Goal: Task Accomplishment & Management: Use online tool/utility

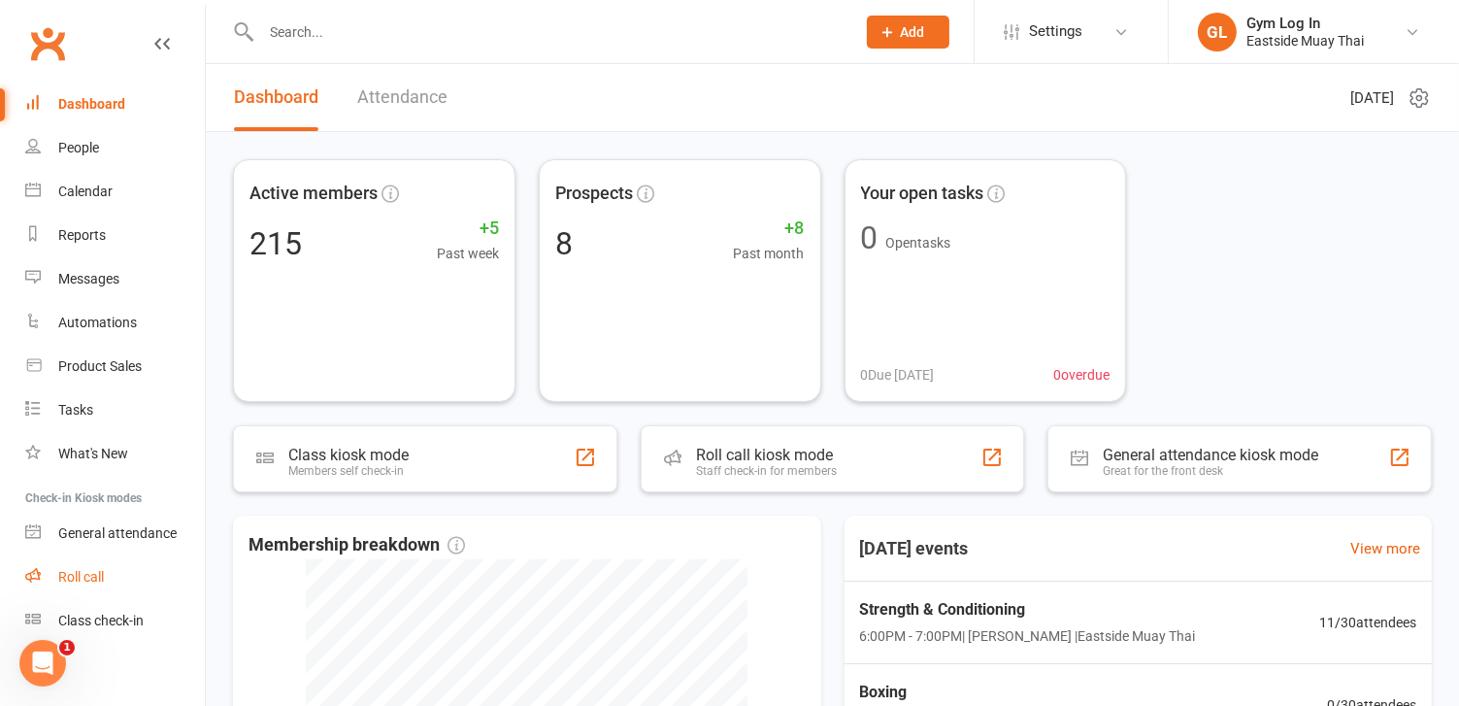
drag, startPoint x: 94, startPoint y: 574, endPoint x: 69, endPoint y: 575, distance: 25.3
click at [69, 575] on div "Roll call" at bounding box center [81, 577] width 46 height 16
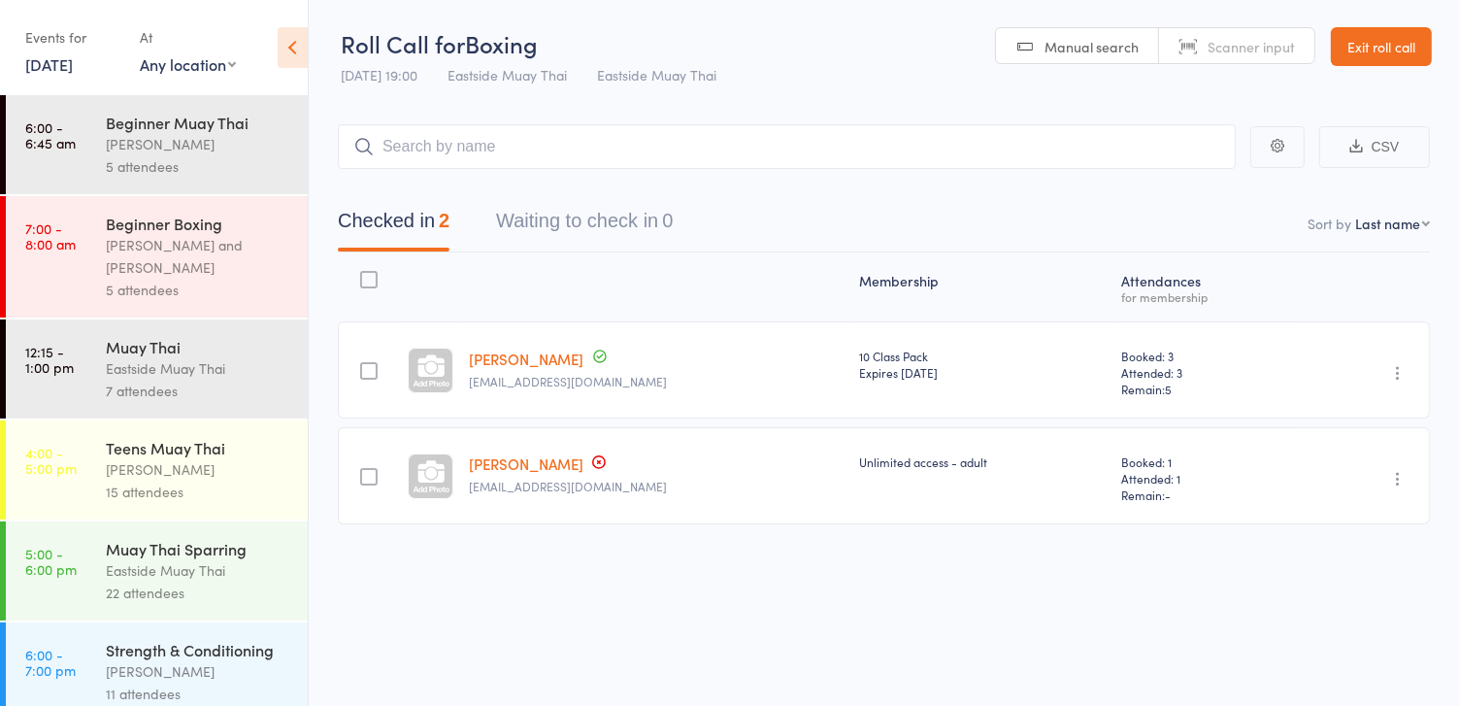
scroll to position [120, 0]
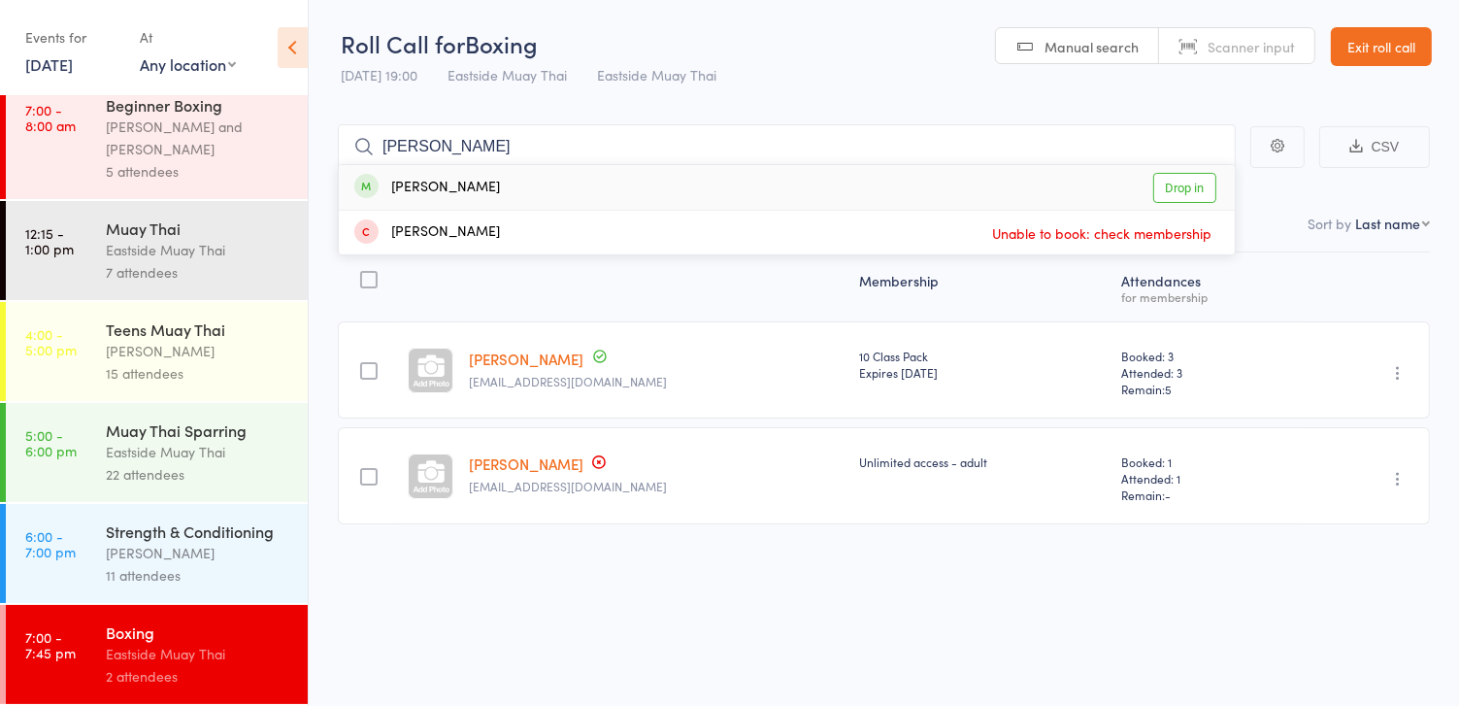
type input "[PERSON_NAME]"
click at [1179, 173] on link "Drop in" at bounding box center [1184, 188] width 63 height 30
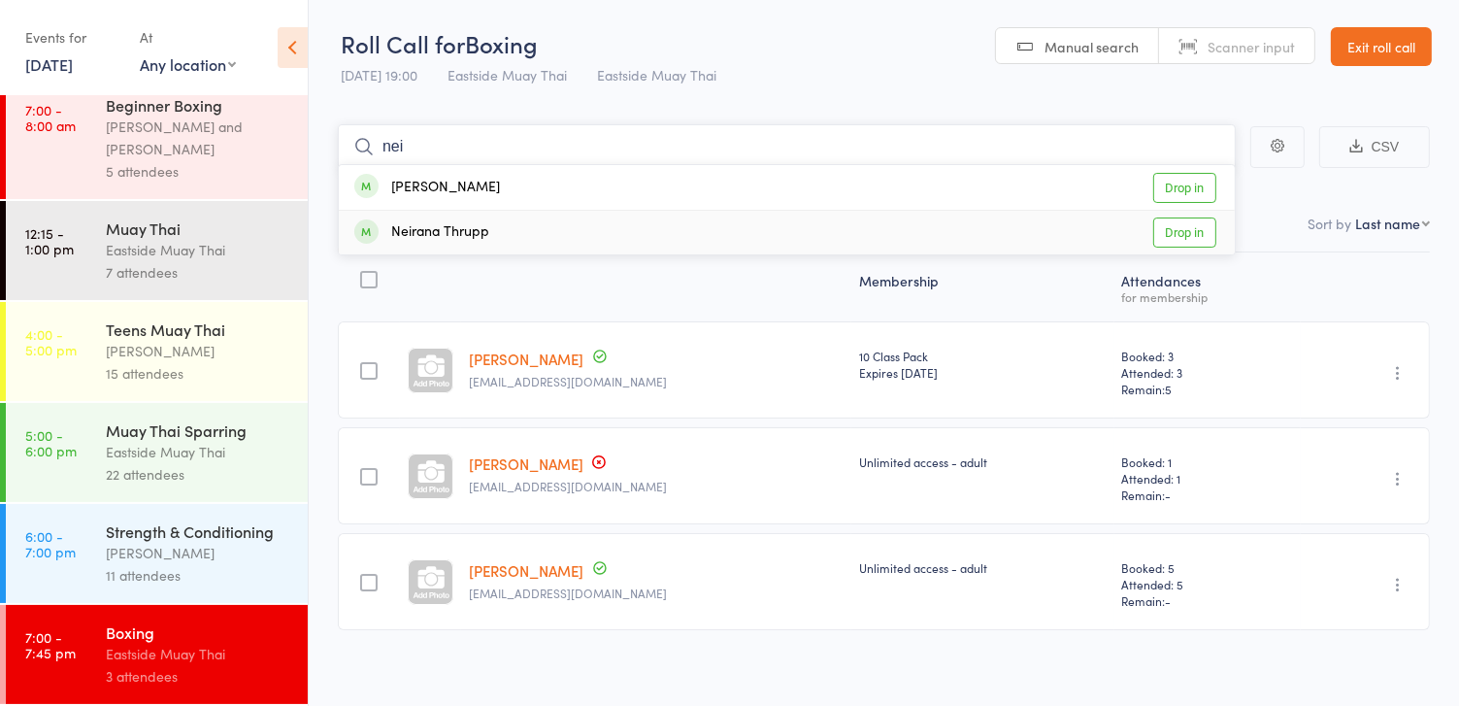
type input "nei"
click at [1196, 235] on link "Drop in" at bounding box center [1184, 232] width 63 height 30
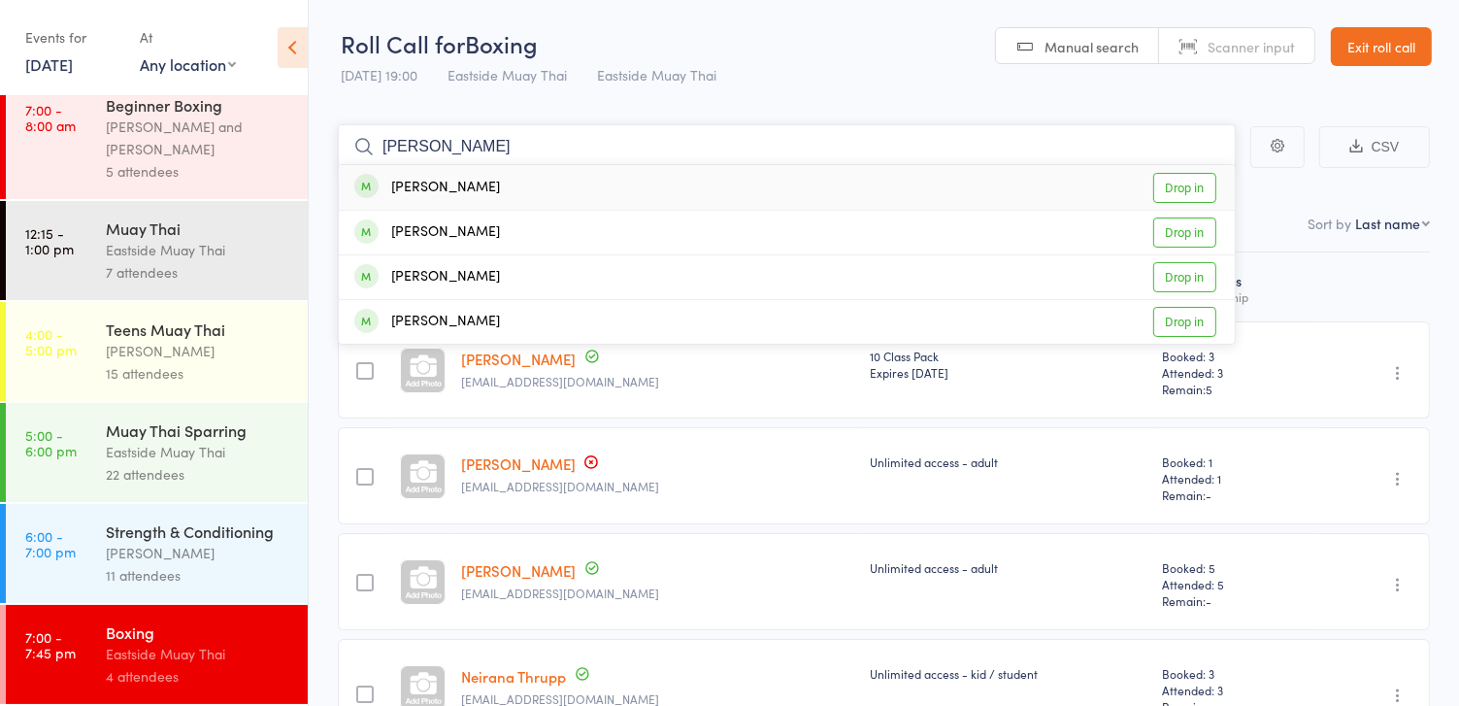
type input "[PERSON_NAME]"
drag, startPoint x: 1208, startPoint y: 186, endPoint x: 1098, endPoint y: 205, distance: 112.2
click at [1098, 205] on div "[PERSON_NAME] Drop in" at bounding box center [787, 187] width 896 height 45
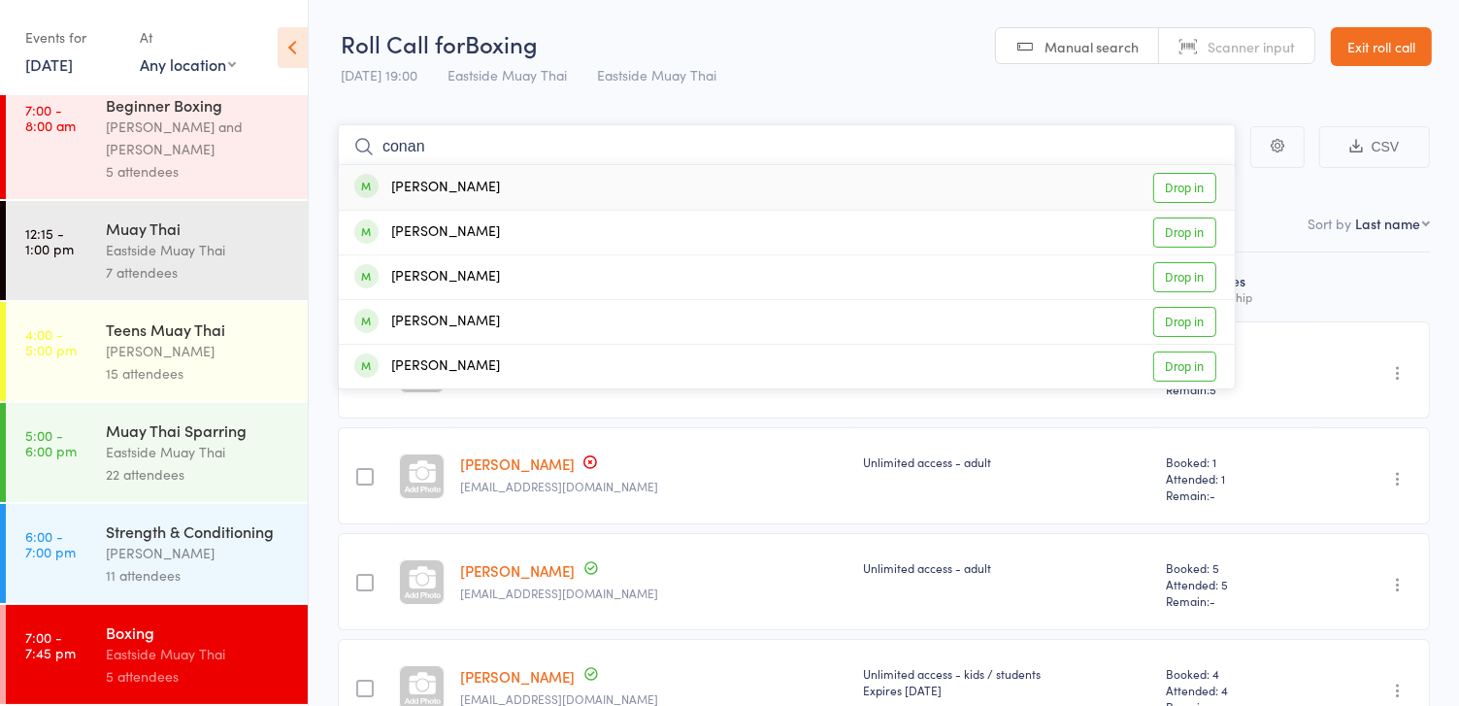
type input "conan"
drag, startPoint x: 1190, startPoint y: 185, endPoint x: 1147, endPoint y: 189, distance: 42.9
click at [1147, 189] on div "Conan Logue Drop in" at bounding box center [787, 187] width 896 height 45
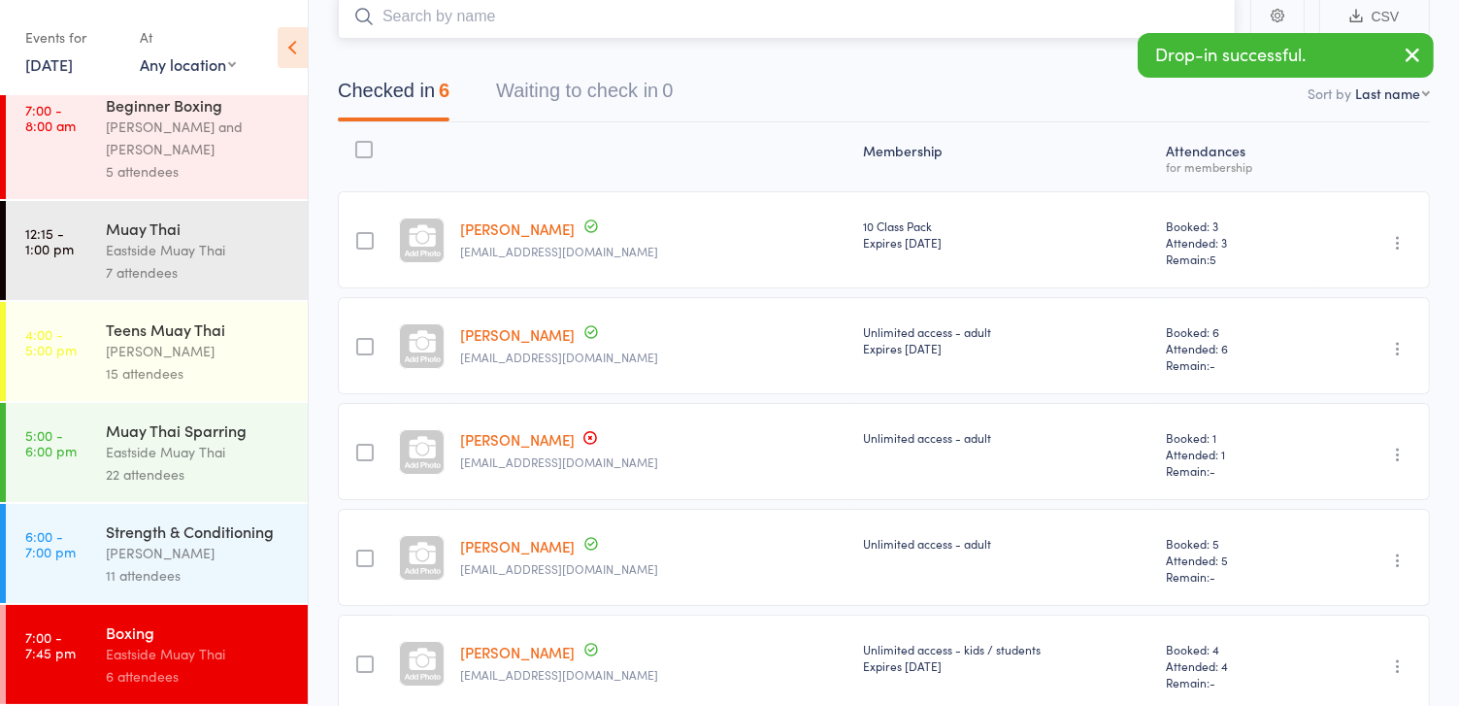
scroll to position [90, 0]
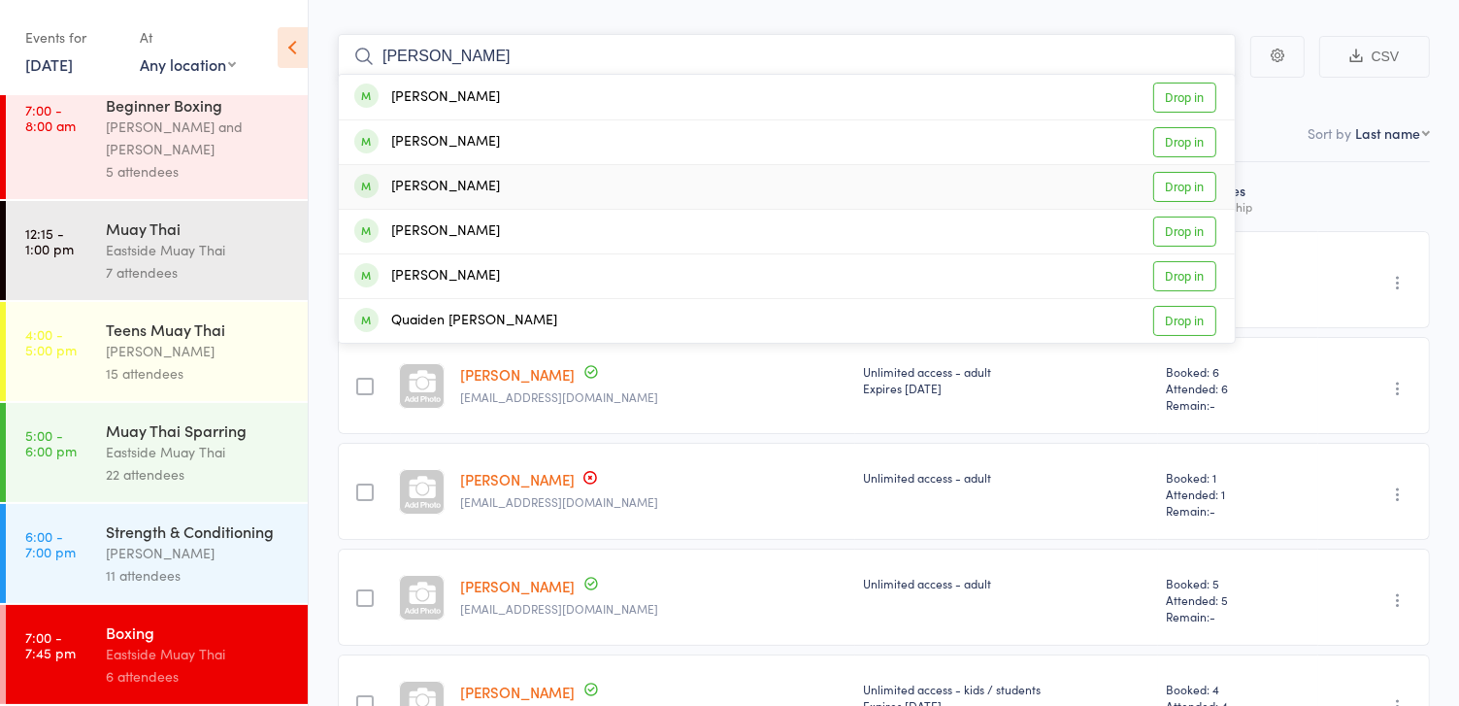
type input "willia"
click at [1184, 197] on link "Drop in" at bounding box center [1184, 187] width 63 height 30
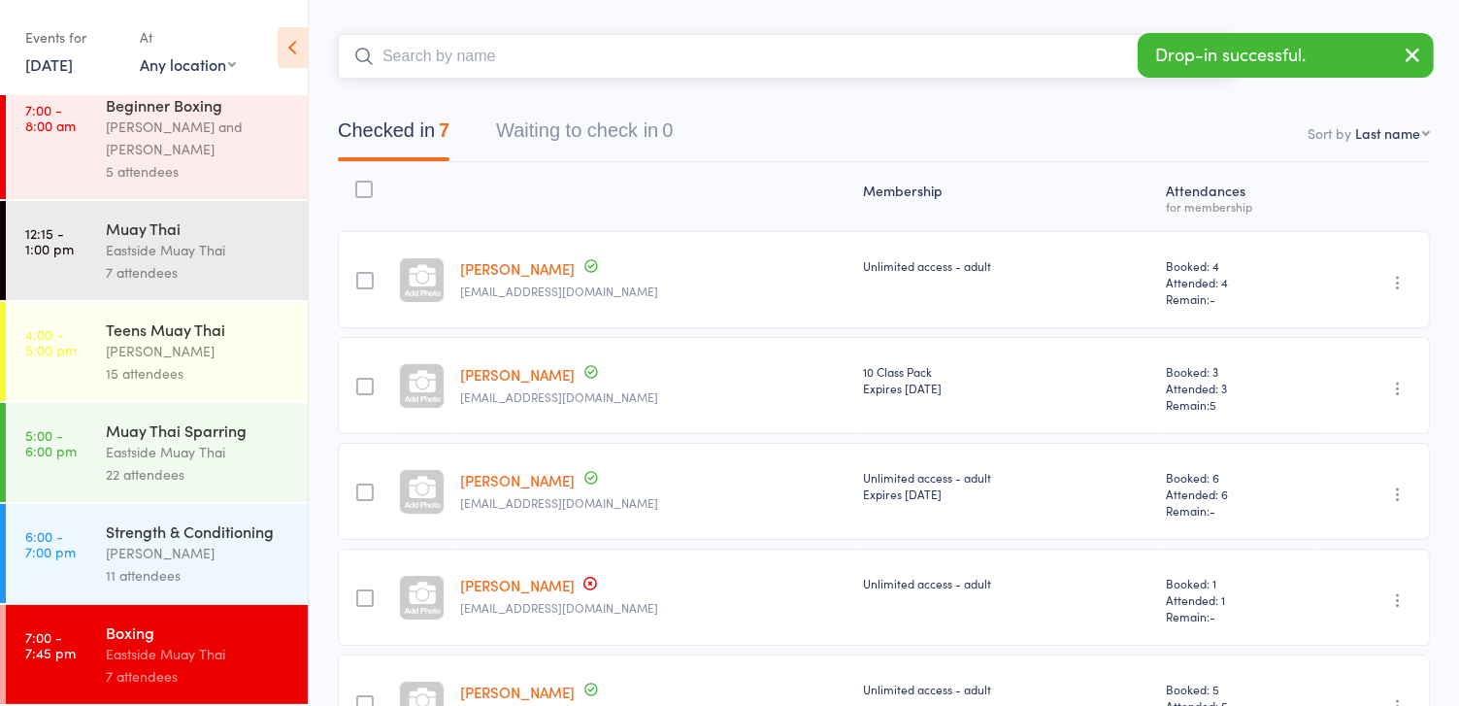
click at [536, 59] on input "search" at bounding box center [787, 56] width 898 height 45
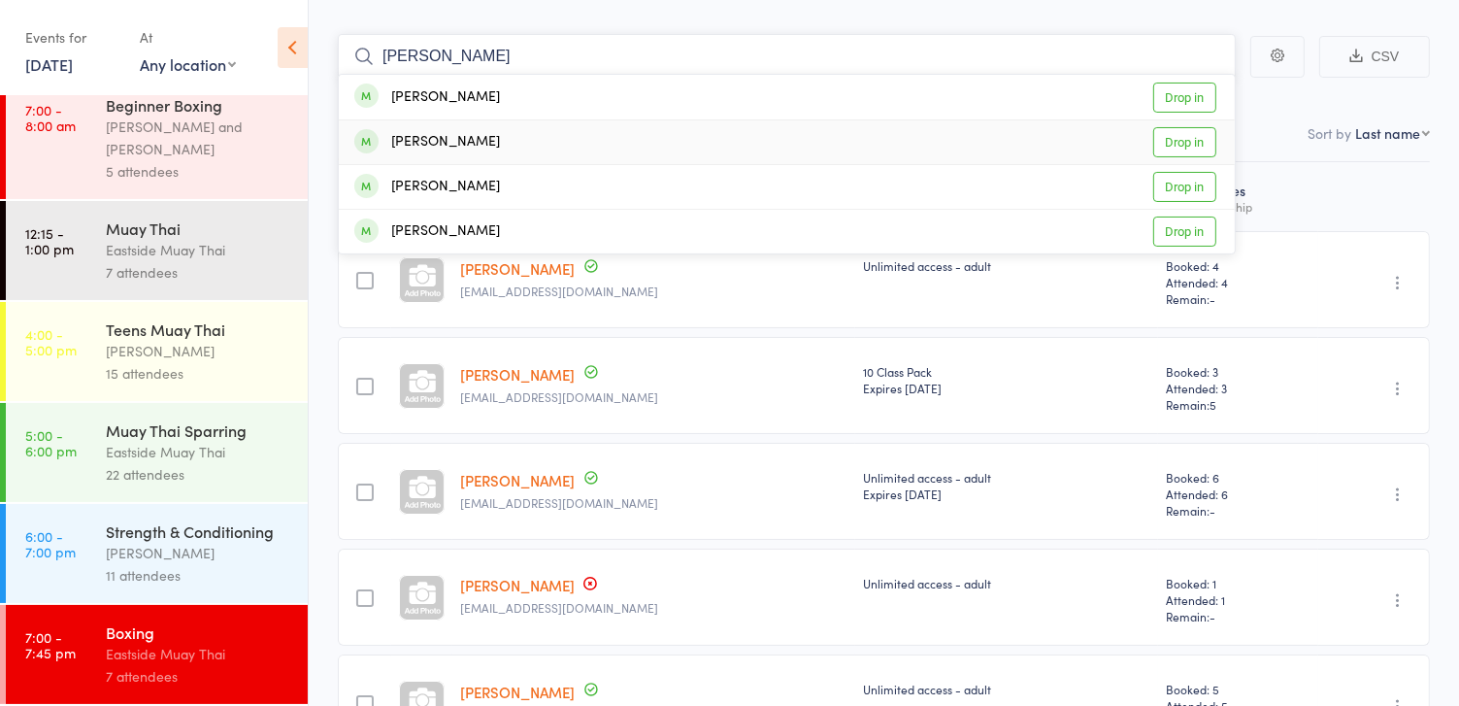
type input "lucas"
drag, startPoint x: 1189, startPoint y: 141, endPoint x: 1123, endPoint y: 169, distance: 71.8
click at [1123, 169] on div "Talius Lucas Drop in" at bounding box center [787, 187] width 896 height 44
